Goal: Task Accomplishment & Management: Complete application form

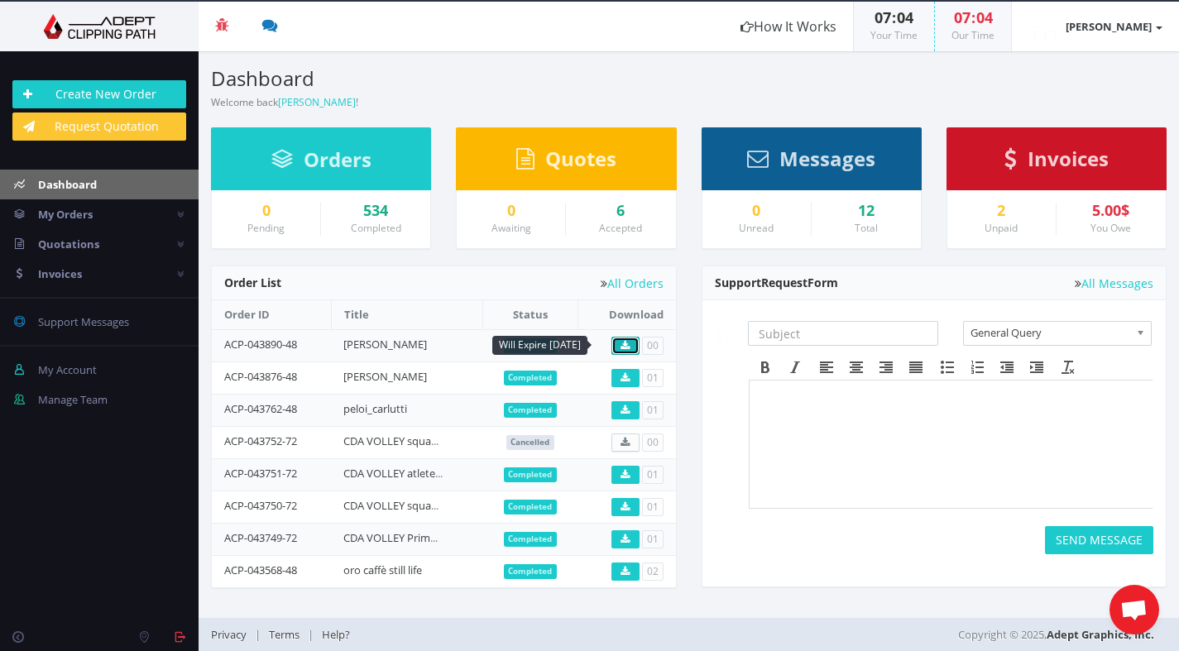
click at [633, 347] on link at bounding box center [625, 346] width 28 height 18
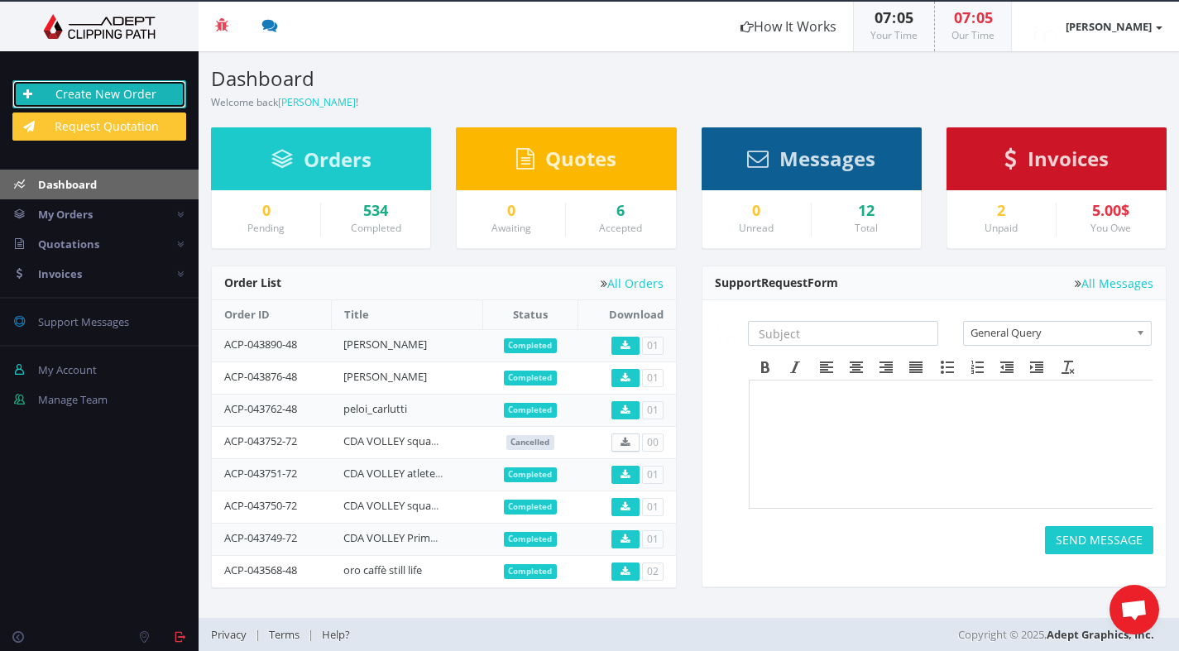
click at [151, 92] on link "Create New Order" at bounding box center [99, 94] width 174 height 28
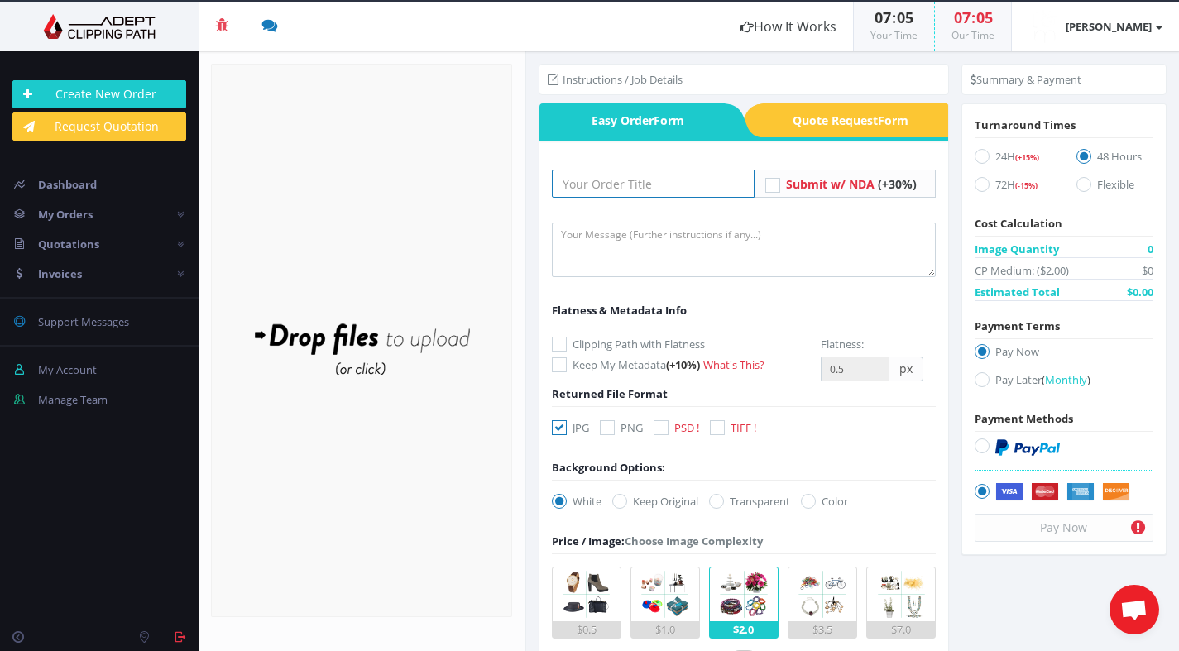
click at [586, 180] on input "text" at bounding box center [653, 184] width 203 height 28
type input "[PERSON_NAME] 3"
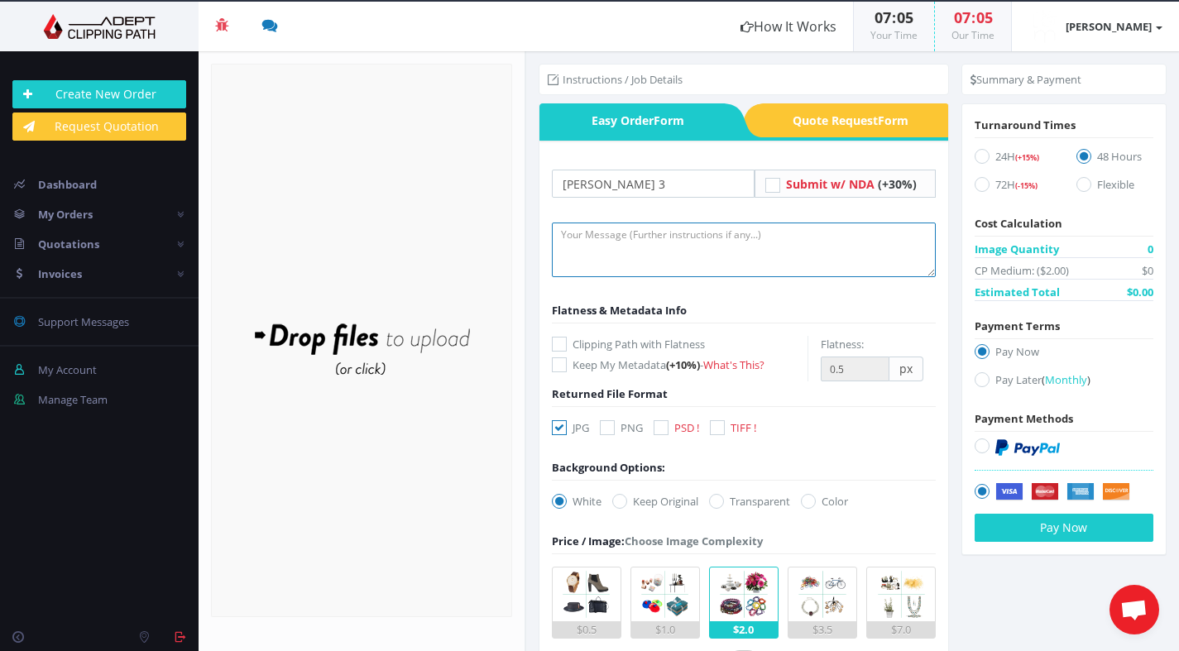
click at [583, 239] on textarea at bounding box center [744, 250] width 384 height 55
click at [615, 243] on textarea at bounding box center [744, 250] width 384 height 55
paste textarea "This is the third time I've sent this file. I WANT THE FISH ON THE LEFT TO BE C…"
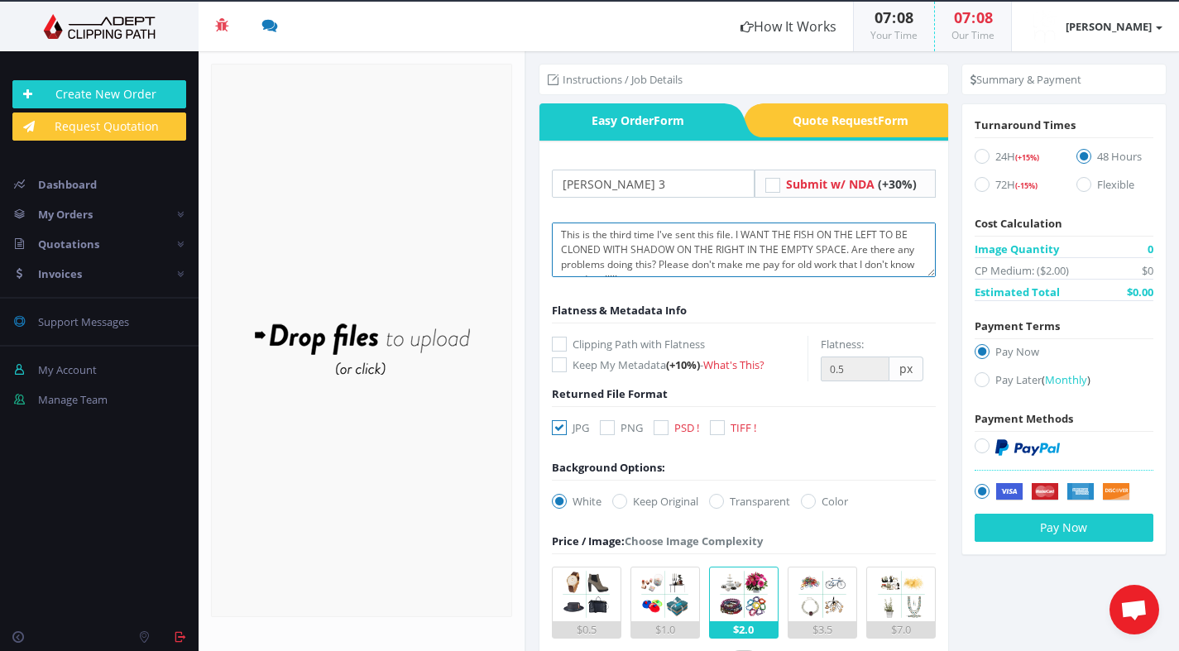
scroll to position [10, 0]
type textarea "This is the third time I've sent this file. I WANT THE FISH ON THE LEFT TO BE C…"
click at [374, 342] on div "Drop files here to upload" at bounding box center [361, 341] width 354 height 102
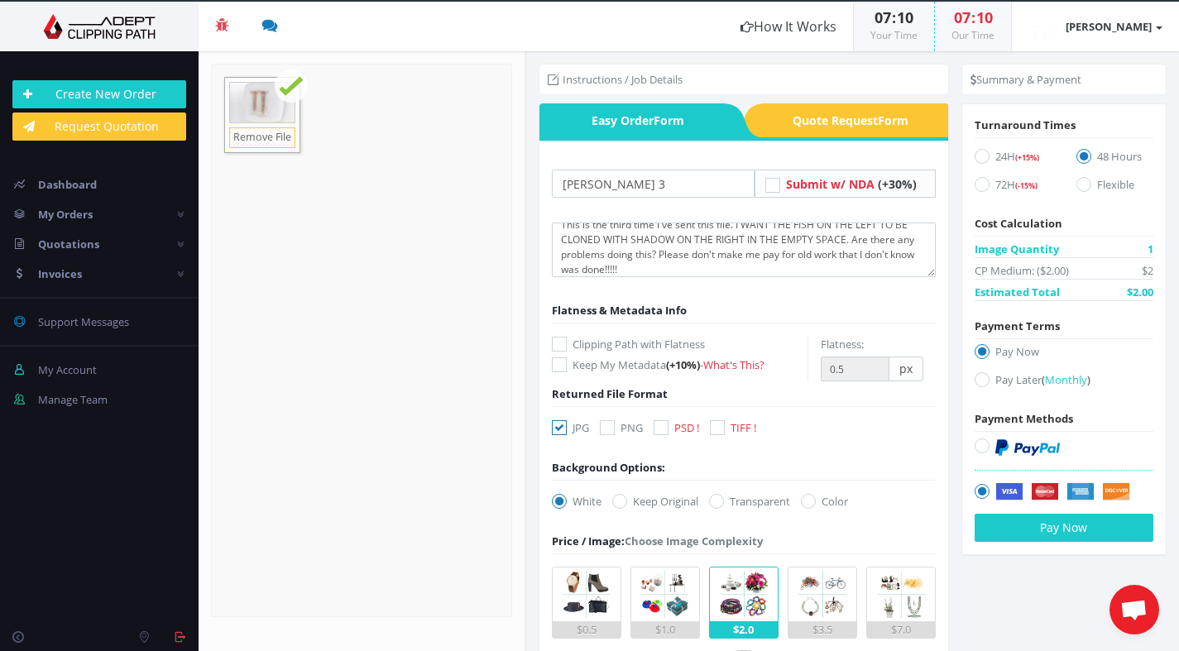
click at [429, 184] on form "Drop files here to upload 8.2 MB MAX_5182.jpg Check" at bounding box center [361, 340] width 301 height 553
